Goal: Task Accomplishment & Management: Complete application form

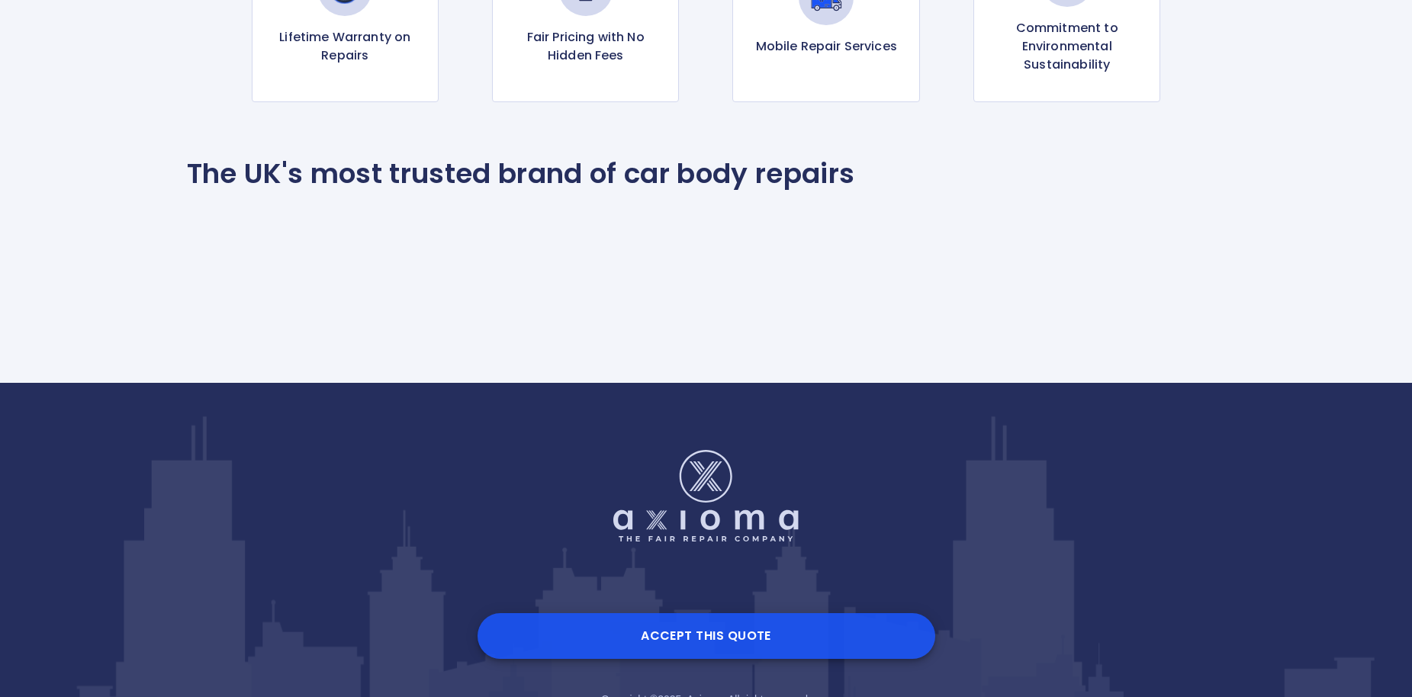
scroll to position [1715, 0]
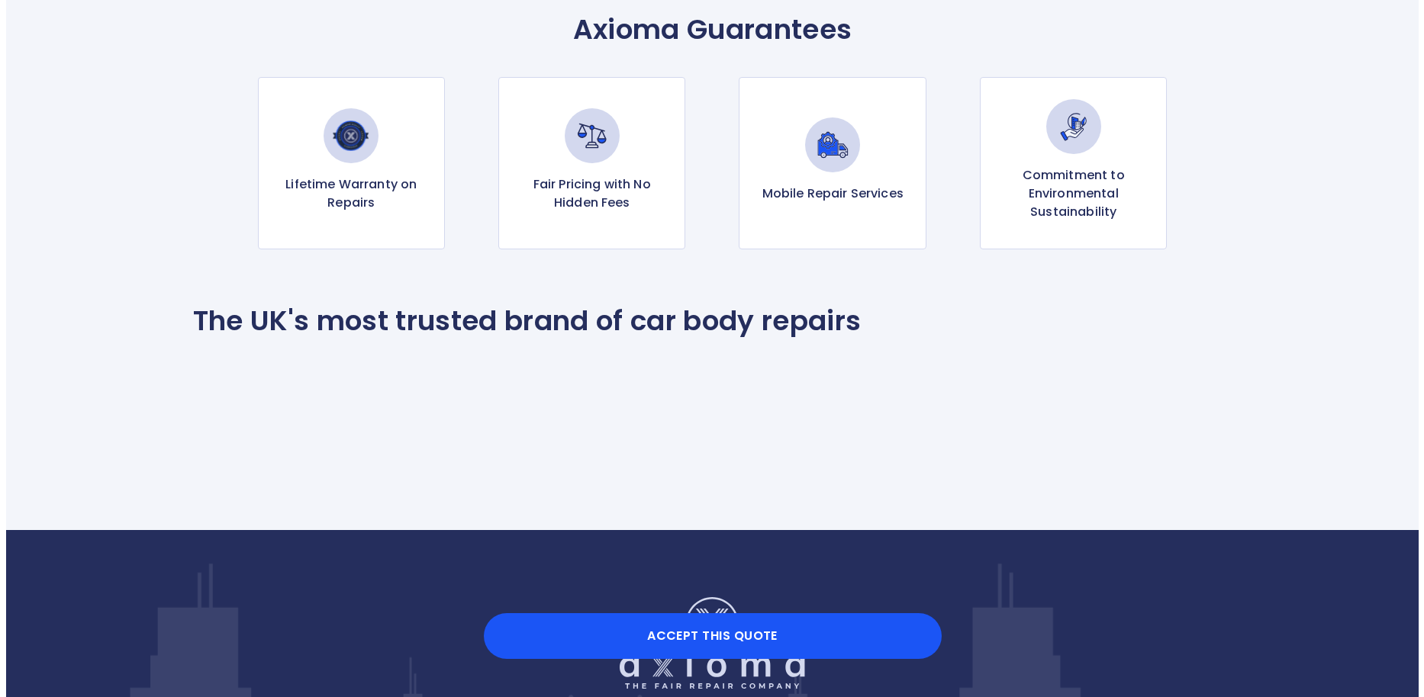
scroll to position [1602, 0]
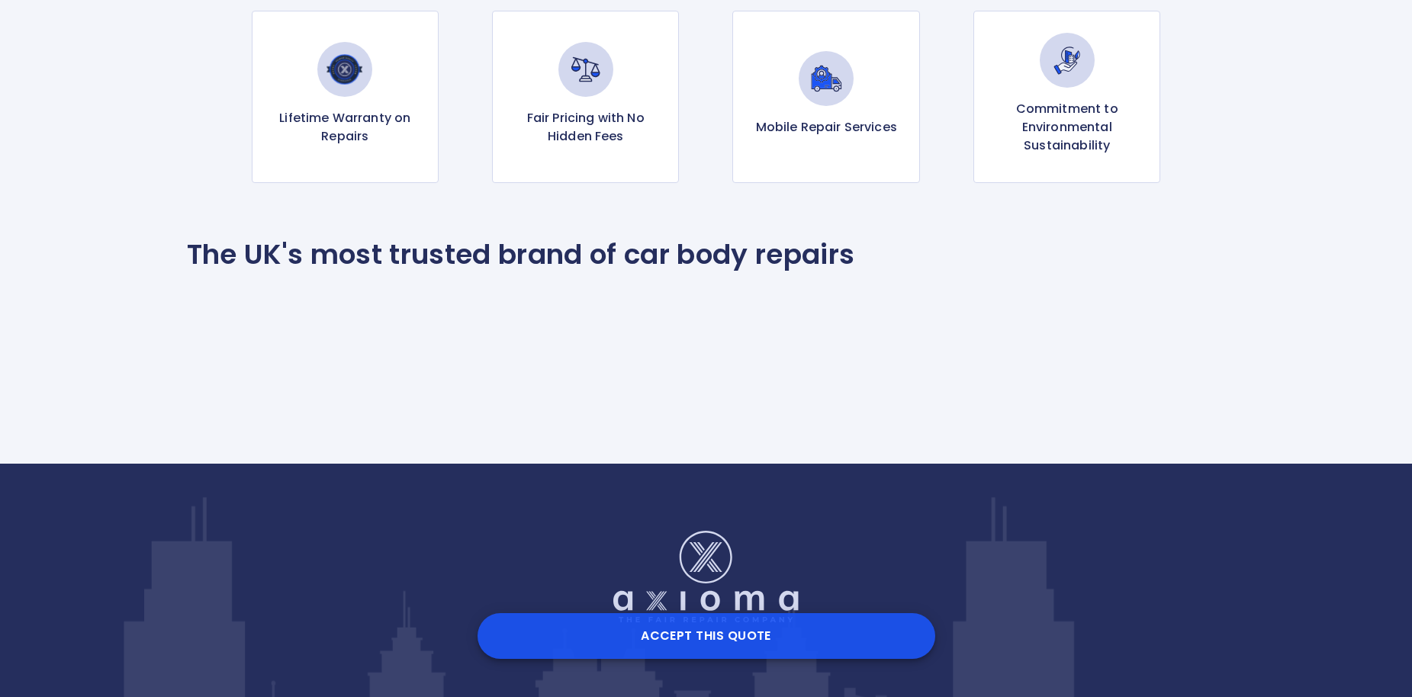
click at [720, 632] on button "Accept this Quote" at bounding box center [707, 636] width 458 height 46
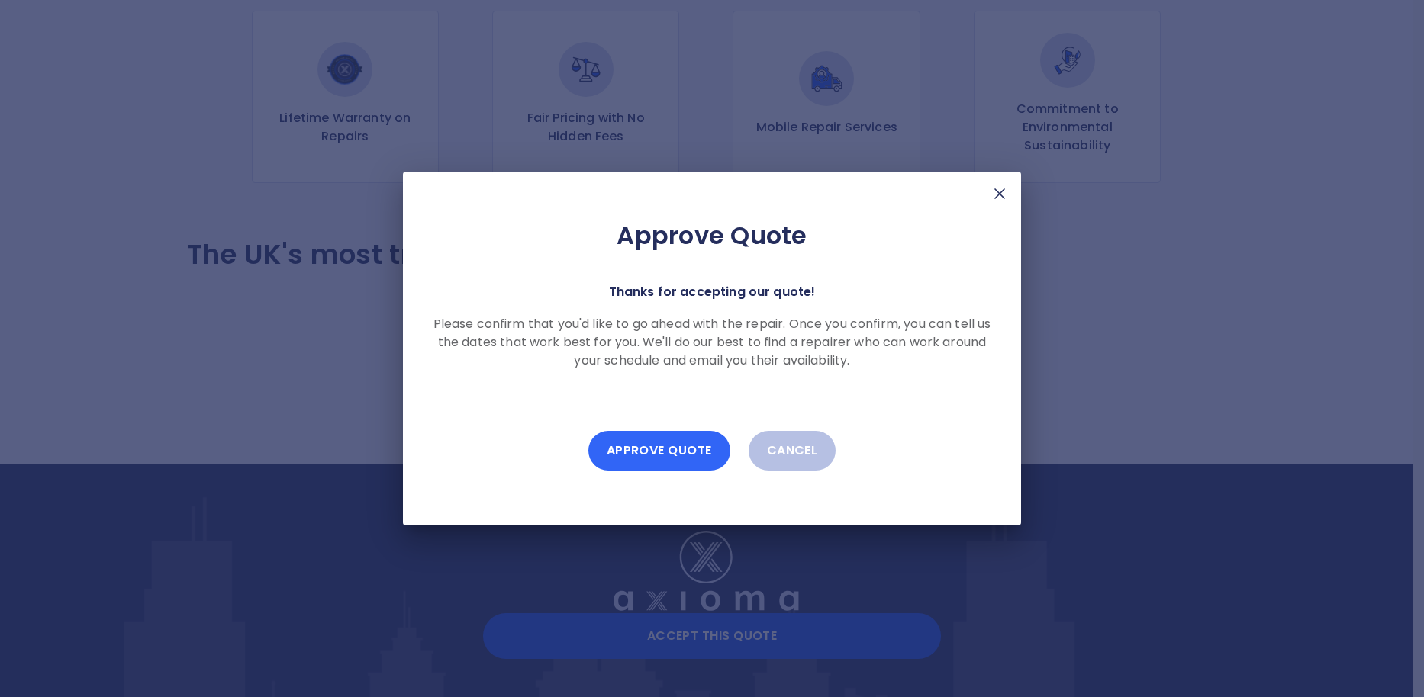
click at [668, 458] on button "Approve Quote" at bounding box center [659, 451] width 142 height 40
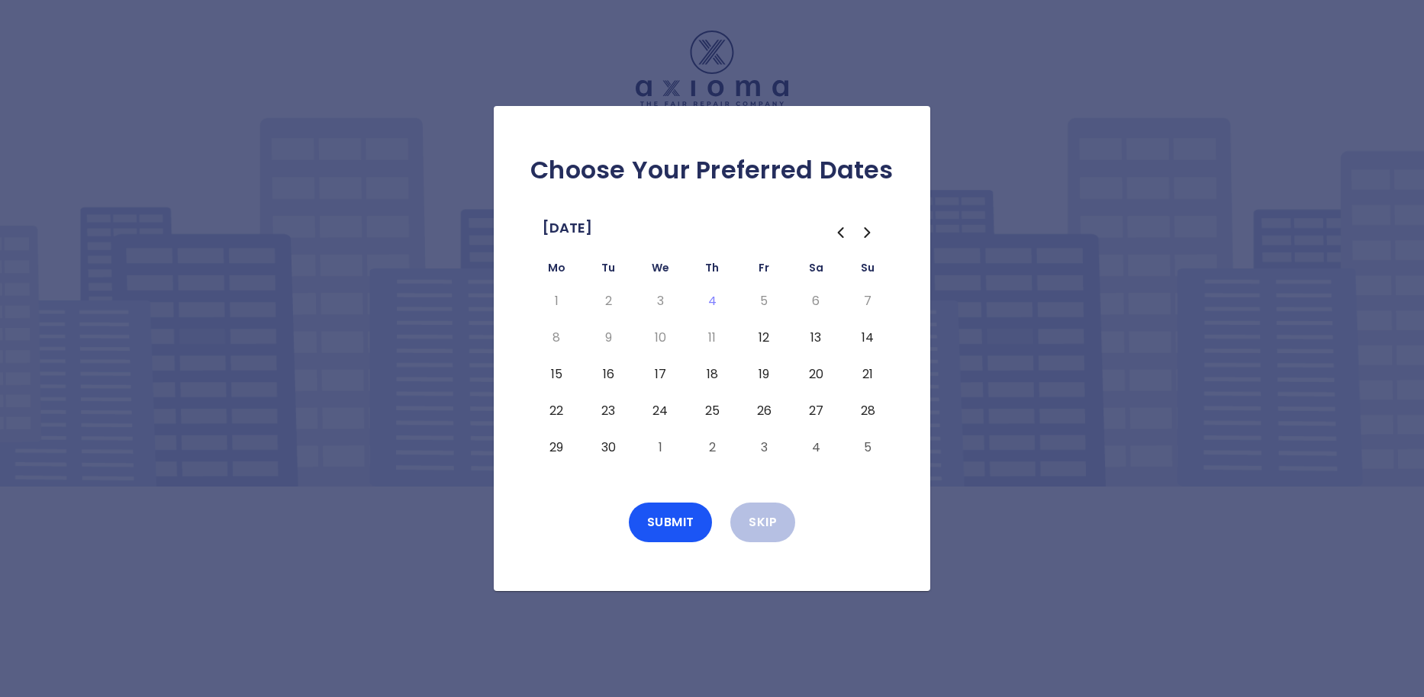
click at [765, 339] on button "12" at bounding box center [763, 338] width 27 height 24
click at [673, 522] on button "Submit" at bounding box center [671, 523] width 84 height 40
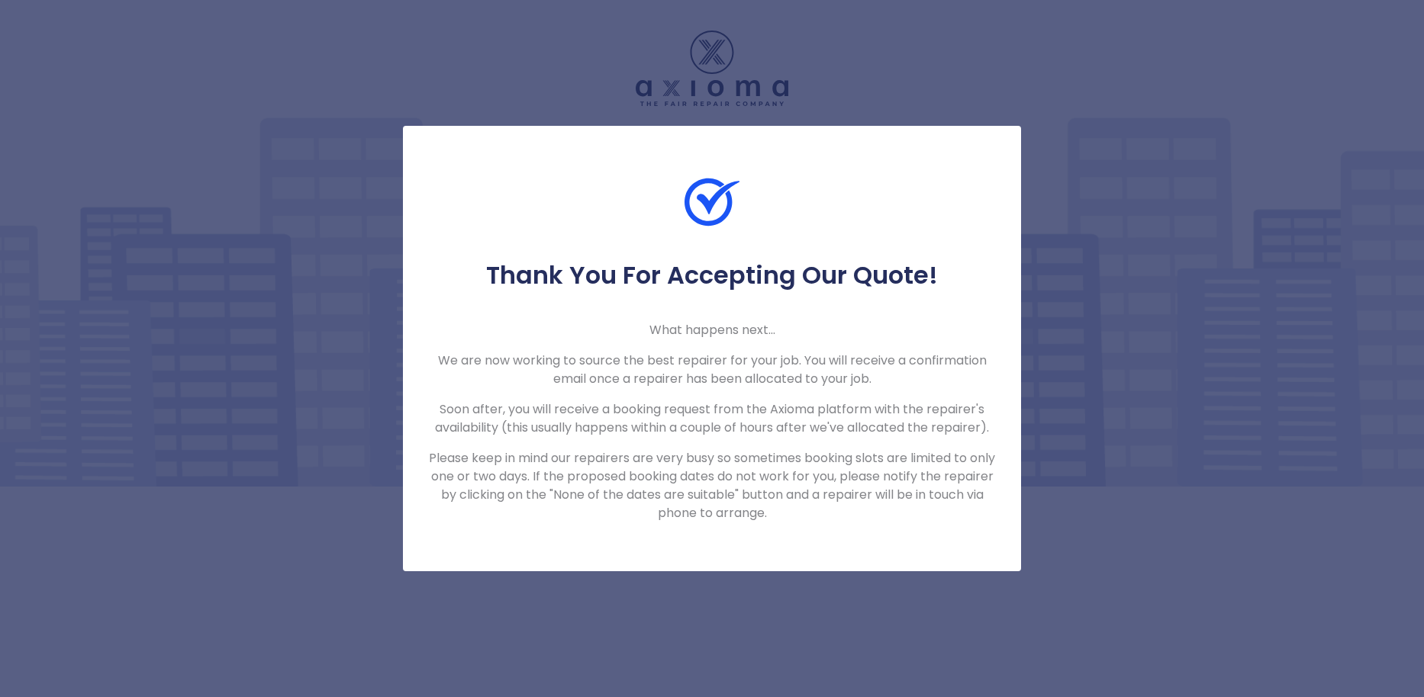
click at [773, 638] on div "Thank You For Accepting Our Quote! What happens next... We are now working to s…" at bounding box center [712, 348] width 1424 height 697
click at [1330, 151] on div "Thank You For Accepting Our Quote! What happens next... We are now working to s…" at bounding box center [712, 348] width 1424 height 697
click at [1164, 260] on div "Thank You For Accepting Our Quote! What happens next... We are now working to s…" at bounding box center [712, 348] width 1424 height 697
